Goal: Task Accomplishment & Management: Manage account settings

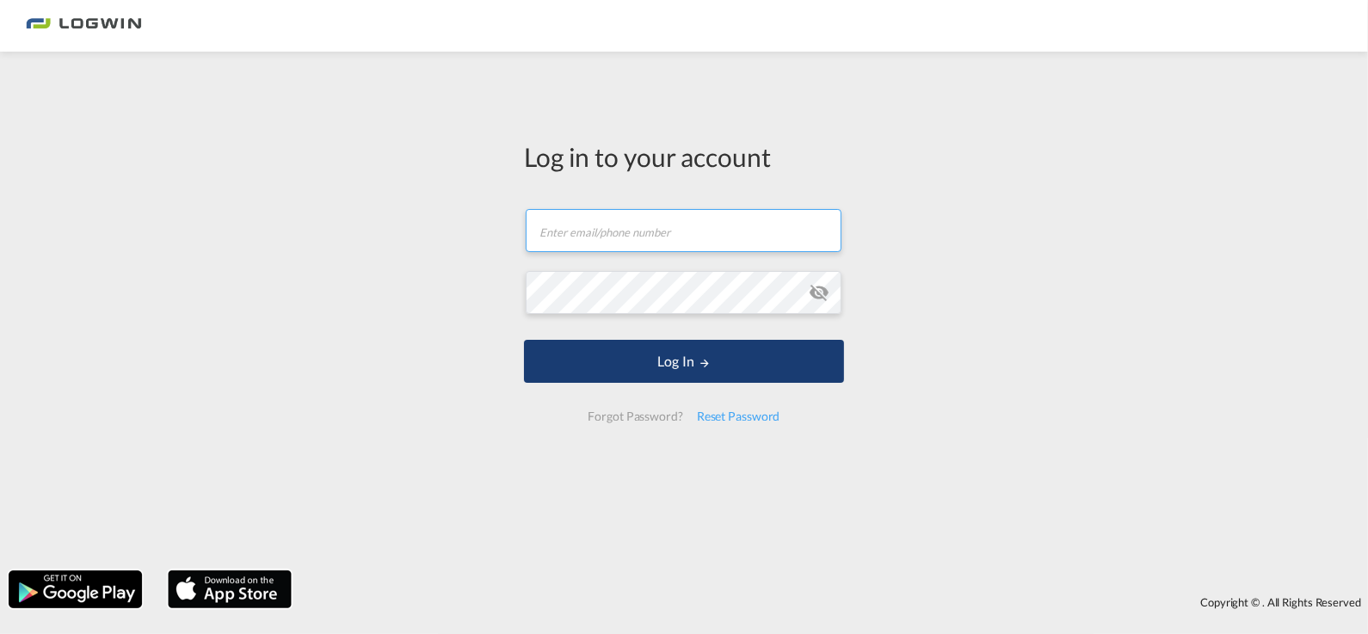
type input "[PERSON_NAME][EMAIL_ADDRESS][PERSON_NAME][DOMAIN_NAME]"
click at [633, 365] on button "Log In" at bounding box center [684, 361] width 320 height 43
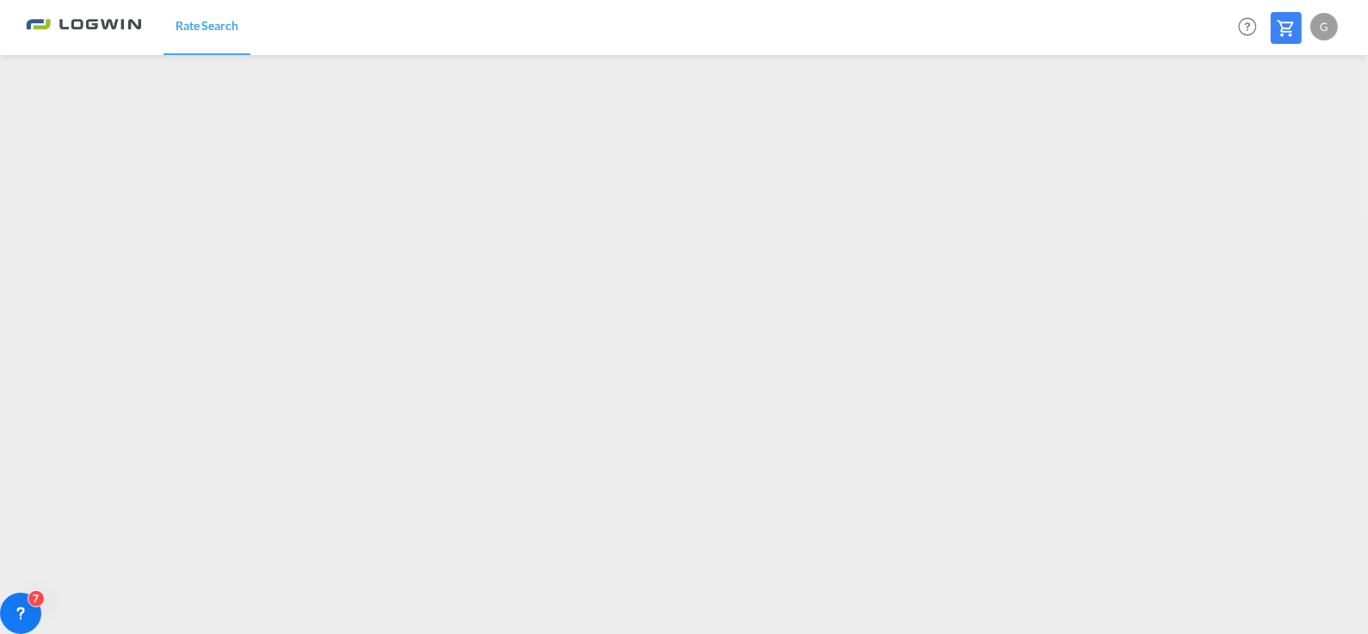
click at [108, 31] on img at bounding box center [84, 27] width 116 height 39
click at [1333, 27] on div "G" at bounding box center [1324, 27] width 28 height 28
click at [1300, 135] on button "Logout" at bounding box center [1305, 131] width 112 height 34
type input "[PERSON_NAME][EMAIL_ADDRESS][PERSON_NAME][DOMAIN_NAME]"
